Goal: Book appointment/travel/reservation

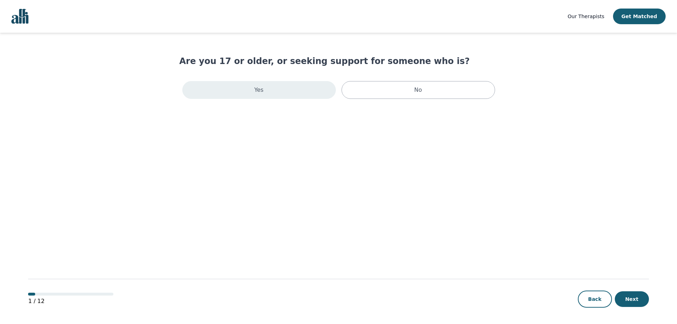
click at [266, 87] on div "Yes" at bounding box center [259, 90] width 154 height 18
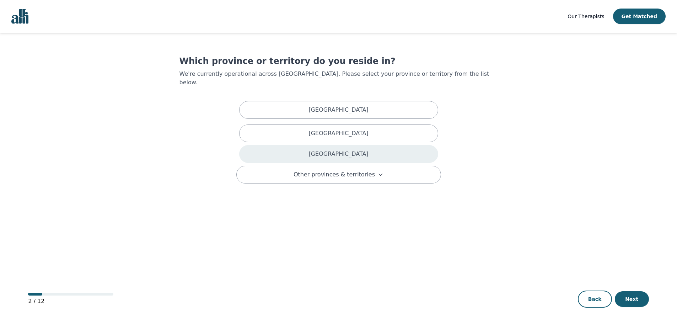
click at [305, 145] on div "[GEOGRAPHIC_DATA]" at bounding box center [338, 154] width 199 height 18
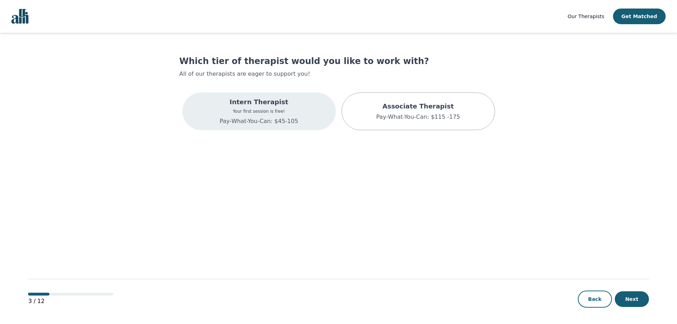
click at [298, 112] on div "Intern Therapist Your first session is free! Pay-What-You-Can: $45-105" at bounding box center [259, 111] width 154 height 38
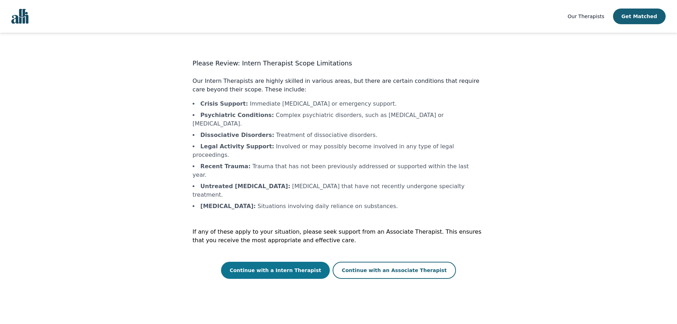
click at [287, 262] on button "Continue with a Intern Therapist" at bounding box center [275, 270] width 109 height 17
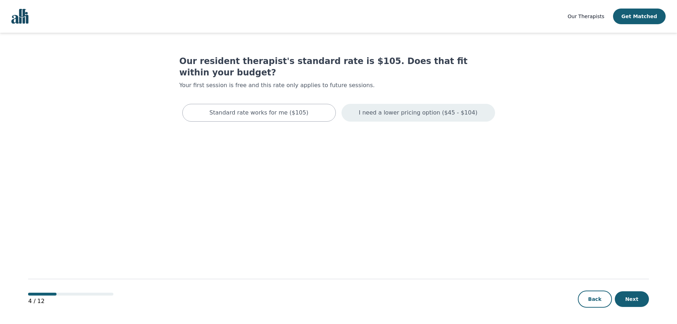
click at [379, 108] on p "I need a lower pricing option ($45 - $104)" at bounding box center [418, 112] width 119 height 9
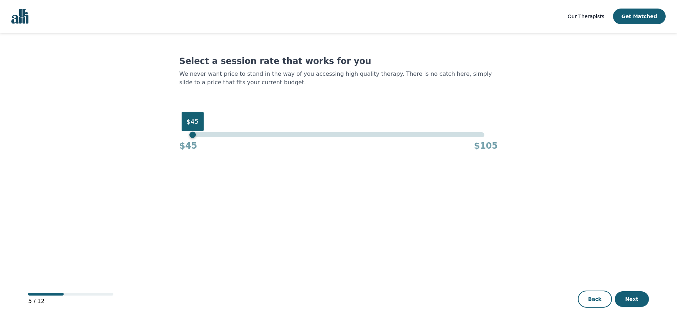
drag, startPoint x: 483, startPoint y: 136, endPoint x: 144, endPoint y: 113, distance: 339.3
click at [148, 112] on main "Select a session rate that works for you We never want price to stand in the wa…" at bounding box center [338, 179] width 621 height 292
click at [630, 298] on button "Next" at bounding box center [632, 299] width 34 height 16
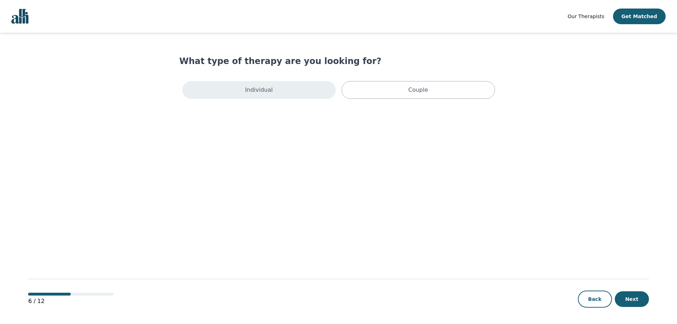
click at [273, 89] on div "Individual" at bounding box center [259, 90] width 154 height 18
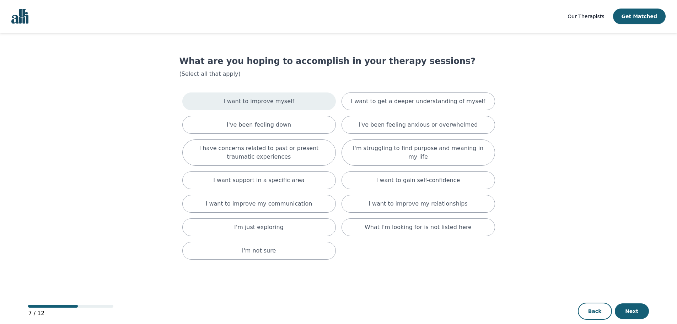
click at [266, 99] on p "I want to improve myself" at bounding box center [259, 101] width 71 height 9
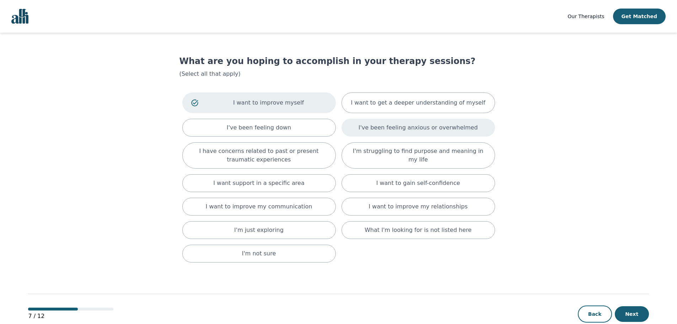
click at [417, 130] on p "I've been feeling anxious or overwhelmed" at bounding box center [418, 127] width 119 height 9
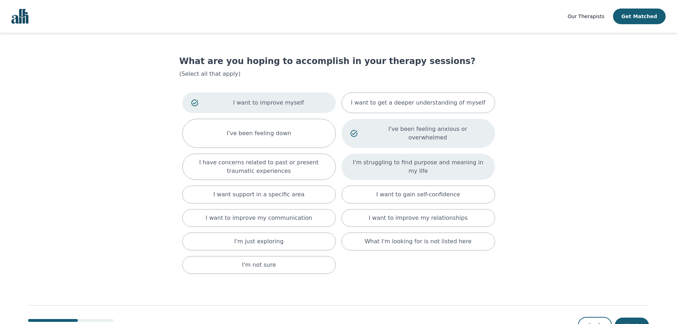
click at [402, 158] on p "I'm struggling to find purpose and meaning in my life" at bounding box center [419, 166] width 136 height 17
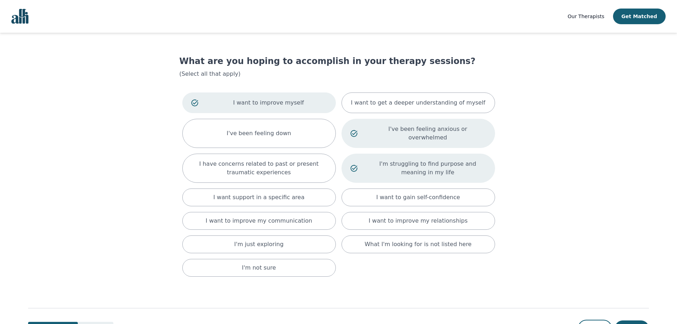
click at [400, 160] on p "I'm struggling to find purpose and meaning in my life" at bounding box center [428, 168] width 117 height 17
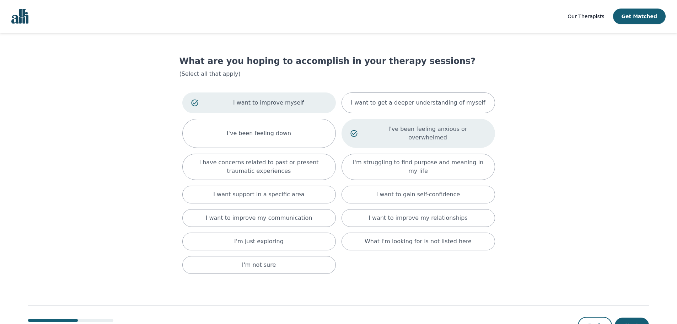
click at [401, 134] on div "I've been feeling anxious or overwhelmed" at bounding box center [419, 133] width 154 height 29
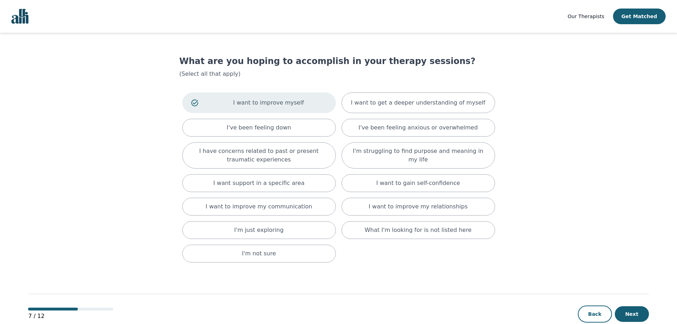
click at [257, 99] on p "I want to improve myself" at bounding box center [269, 103] width 117 height 9
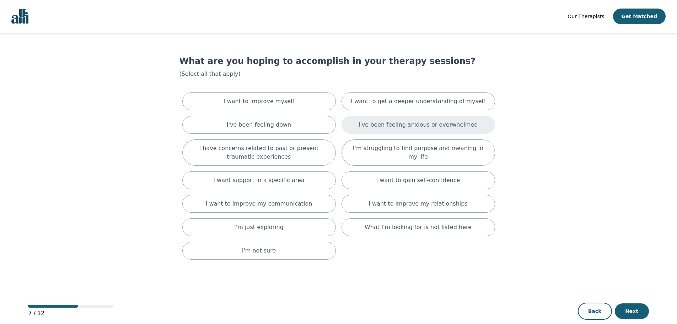
click at [417, 127] on p "I've been feeling anxious or overwhelmed" at bounding box center [418, 125] width 119 height 9
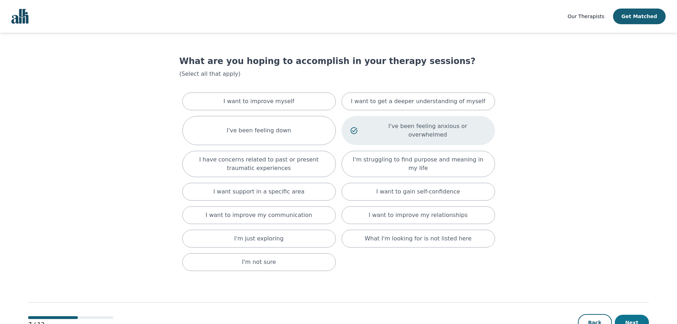
click at [632, 319] on button "Next" at bounding box center [632, 323] width 34 height 16
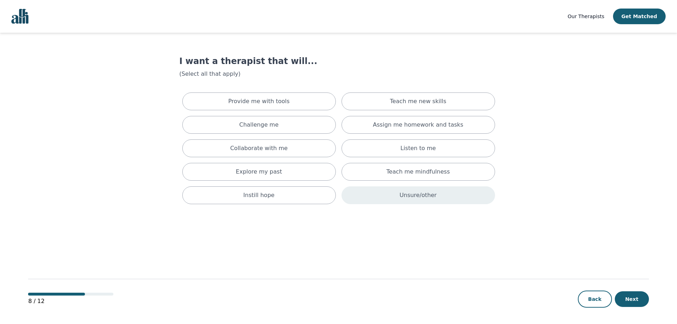
click at [399, 193] on div "Unsure/other" at bounding box center [419, 195] width 154 height 18
click at [639, 294] on button "Next" at bounding box center [632, 299] width 34 height 16
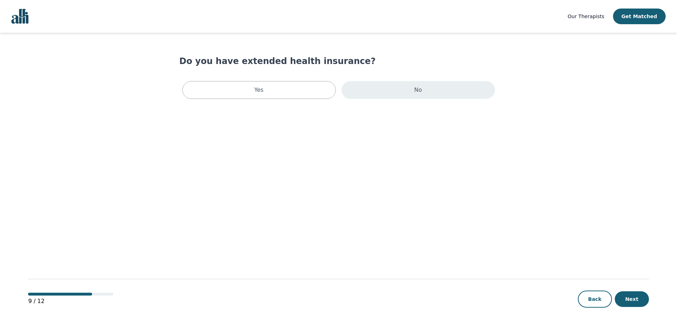
click at [362, 83] on div "No" at bounding box center [419, 90] width 154 height 18
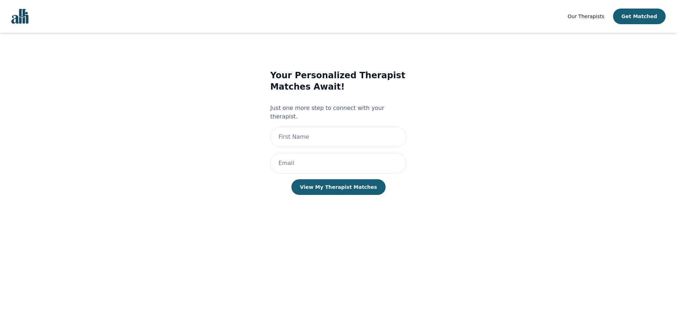
click at [585, 19] on span "Our Therapists" at bounding box center [586, 17] width 37 height 6
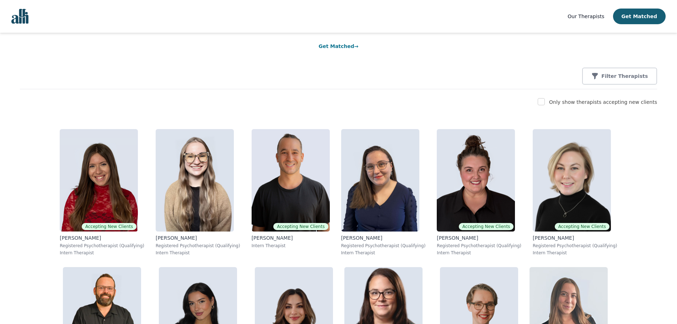
scroll to position [71, 0]
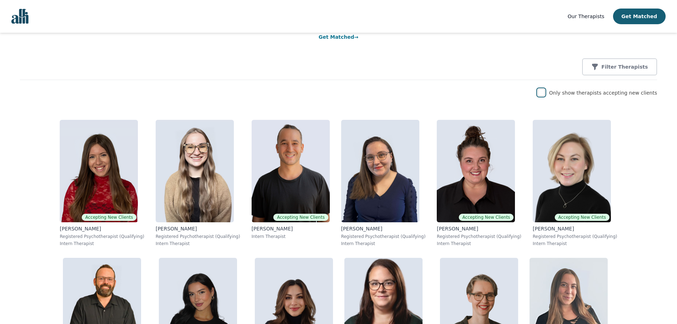
click at [545, 93] on input "checkbox" at bounding box center [541, 92] width 7 height 7
checkbox input "true"
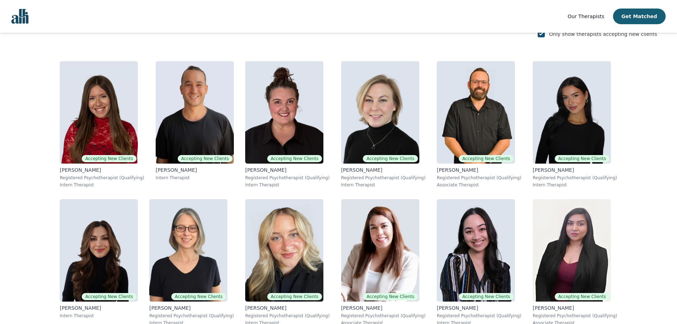
scroll to position [142, 0]
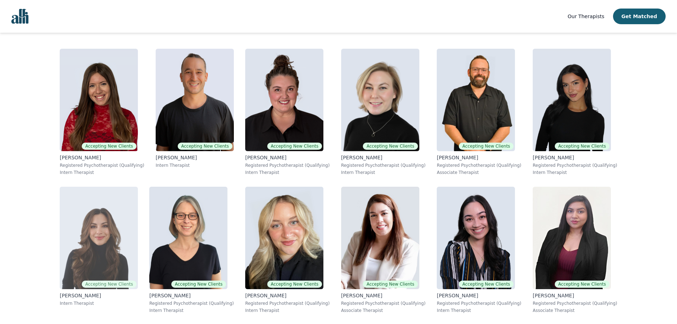
click at [138, 187] on img at bounding box center [99, 238] width 78 height 102
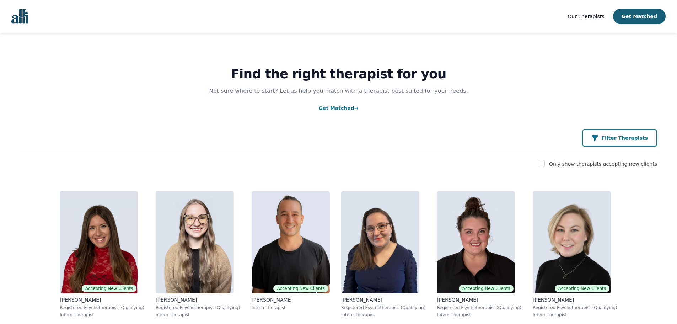
click at [629, 135] on p "Filter Therapists" at bounding box center [625, 137] width 47 height 7
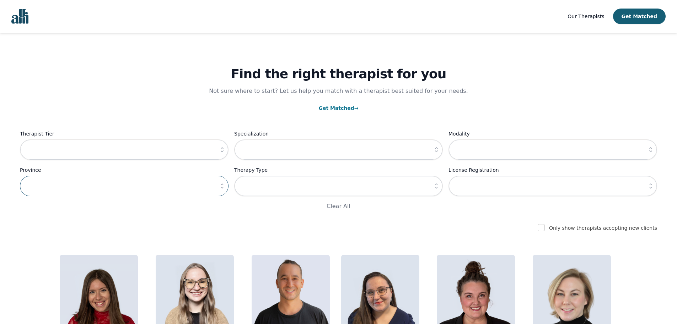
click at [154, 190] on input "text" at bounding box center [124, 186] width 209 height 21
click at [221, 186] on icon "button" at bounding box center [222, 185] width 7 height 7
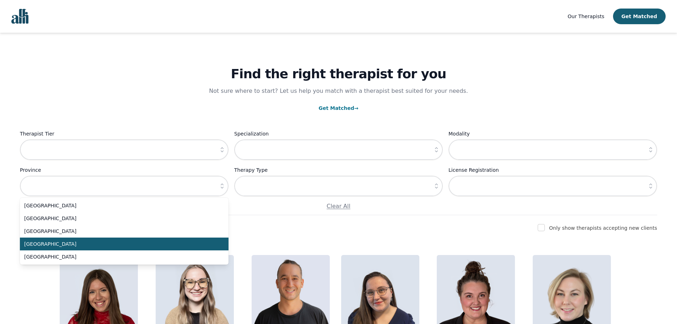
click at [123, 245] on span "[GEOGRAPHIC_DATA]" at bounding box center [120, 243] width 192 height 7
type input "[GEOGRAPHIC_DATA]"
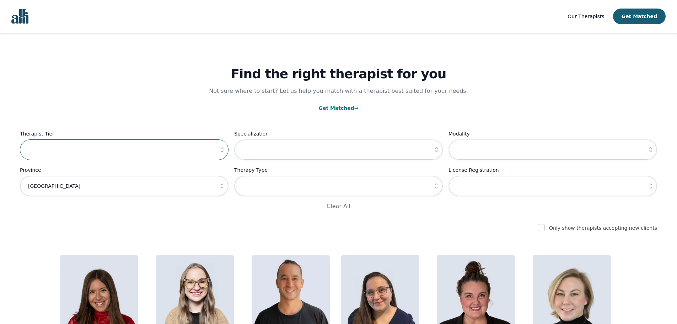
click at [145, 152] on input "text" at bounding box center [124, 149] width 209 height 21
click at [170, 111] on p "Get Matched →" at bounding box center [339, 108] width 638 height 9
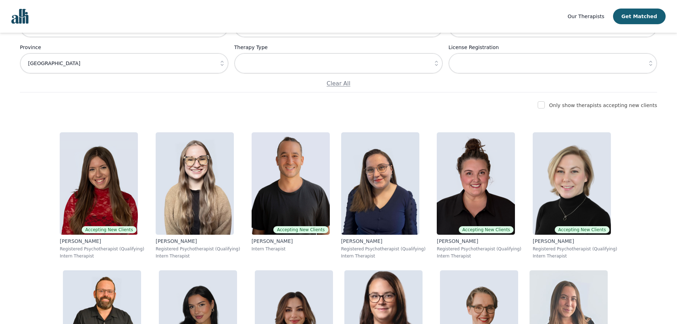
scroll to position [142, 0]
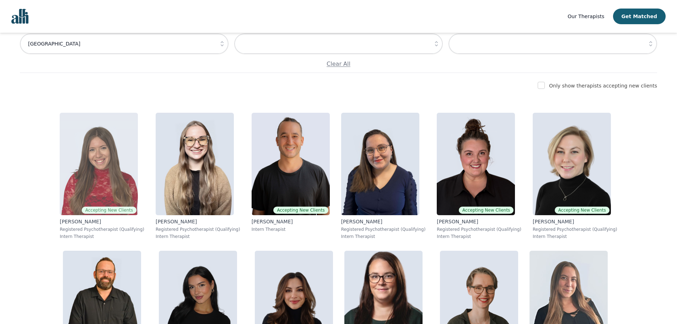
click at [60, 166] on img at bounding box center [99, 164] width 78 height 102
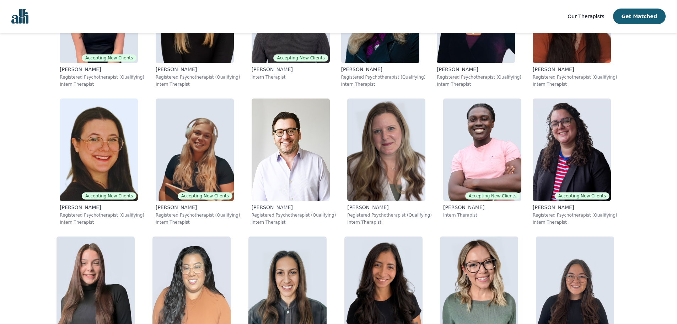
scroll to position [3069, 0]
